Goal: Navigation & Orientation: Find specific page/section

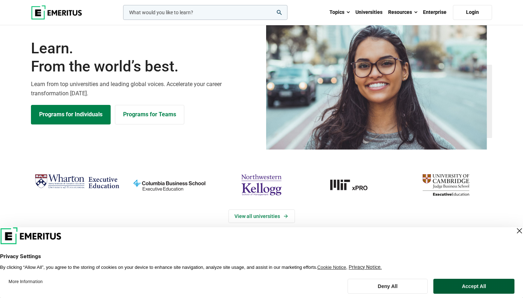
click at [473, 290] on button "Accept All" at bounding box center [473, 286] width 81 height 15
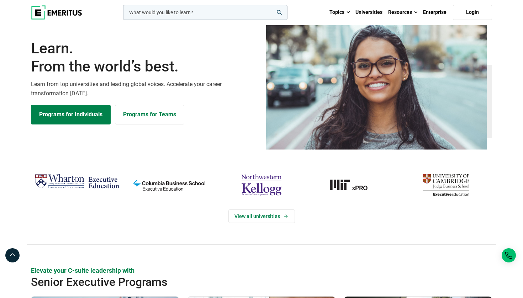
click at [434, 245] on div "View all universities" at bounding box center [261, 208] width 469 height 74
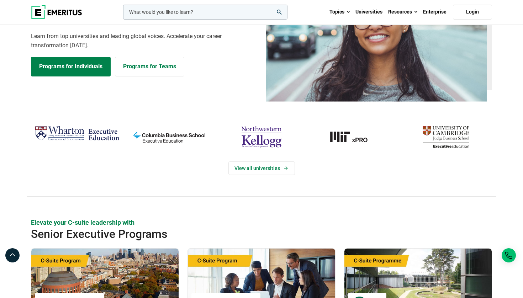
scroll to position [49, 0]
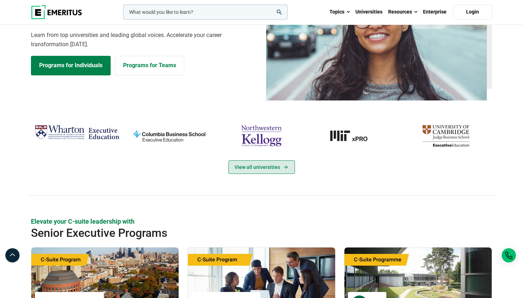
click at [275, 174] on link "View all universities" at bounding box center [261, 167] width 66 height 14
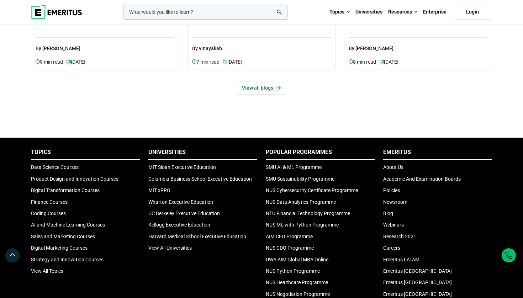
scroll to position [2256, 0]
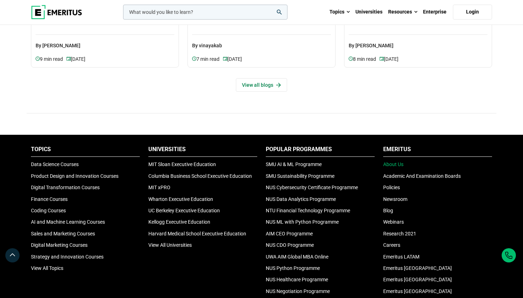
click at [397, 167] on link "About Us" at bounding box center [393, 164] width 20 height 6
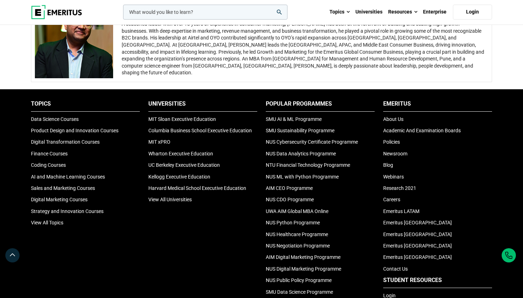
scroll to position [1406, 0]
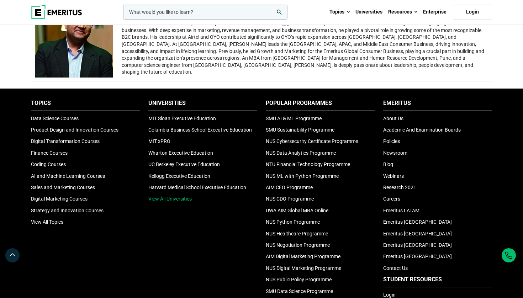
click at [187, 202] on link "View All Universities" at bounding box center [169, 199] width 43 height 6
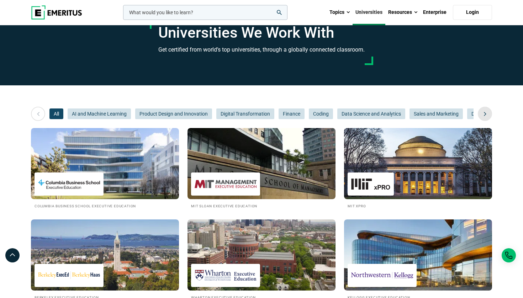
click at [485, 120] on icon at bounding box center [485, 113] width 12 height 13
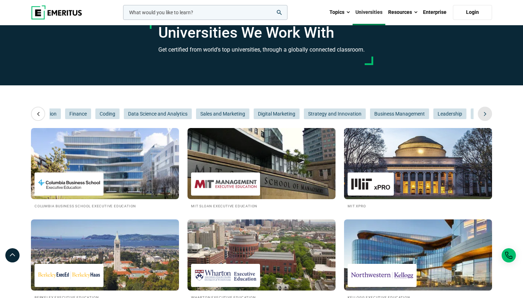
click at [485, 120] on icon at bounding box center [485, 113] width 12 height 13
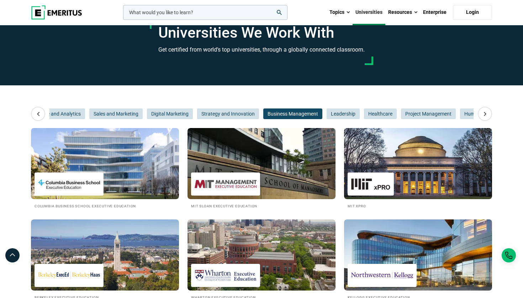
click at [292, 119] on span "Business Management" at bounding box center [292, 113] width 59 height 11
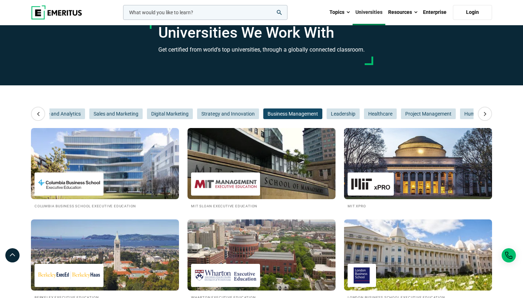
scroll to position [0, 0]
click at [69, 12] on img at bounding box center [56, 12] width 51 height 14
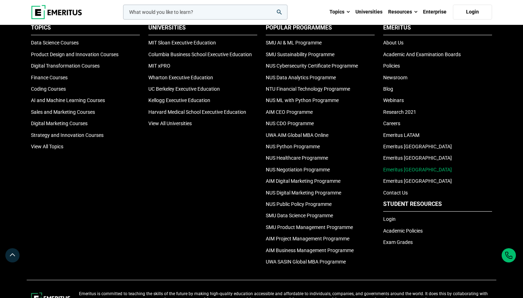
scroll to position [2377, 0]
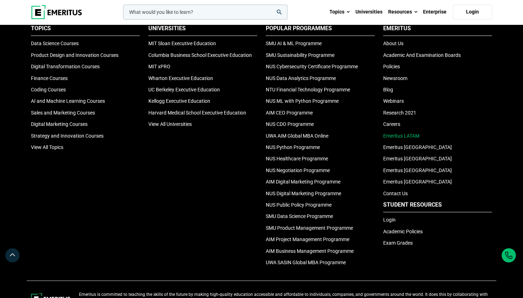
click at [402, 139] on link "Emeritus LATAM" at bounding box center [401, 136] width 36 height 6
click at [403, 161] on link "Emeritus [GEOGRAPHIC_DATA]" at bounding box center [417, 159] width 69 height 6
click at [404, 196] on link "Contact Us" at bounding box center [395, 194] width 25 height 6
